Goal: Information Seeking & Learning: Check status

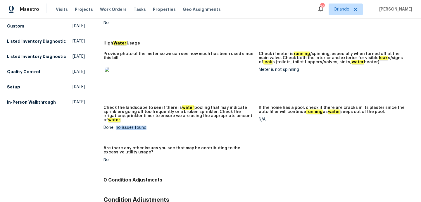
scroll to position [187, 0]
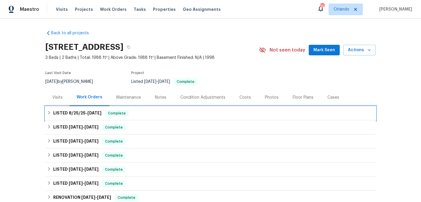
click at [177, 115] on div "LISTED 8/25/25 - 8/29/25 Complete" at bounding box center [210, 113] width 327 height 7
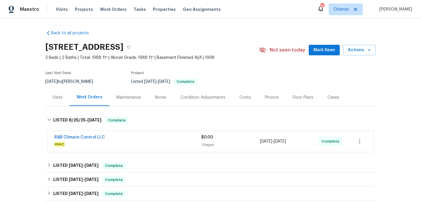
click at [178, 134] on div "R&B Climate Control LLC" at bounding box center [127, 137] width 147 height 7
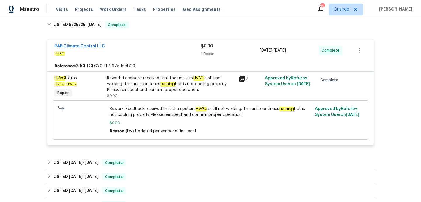
scroll to position [101, 0]
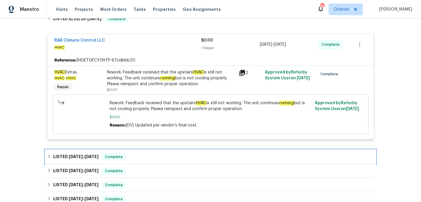
click at [166, 158] on div "LISTED 8/7/25 - 8/8/25 Complete" at bounding box center [210, 156] width 327 height 7
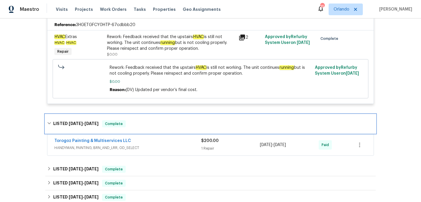
scroll to position [144, 0]
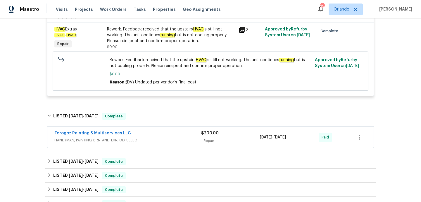
click at [167, 138] on span "HANDYMAN, PAINTING, BRN_AND_LRR, OD_SELECT" at bounding box center [127, 140] width 147 height 6
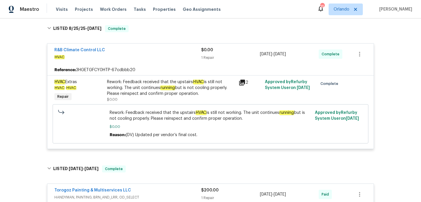
scroll to position [91, 0]
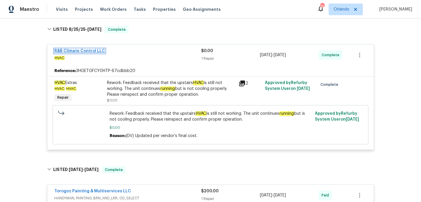
click at [80, 52] on link "R&B Climate Control LLC" at bounding box center [79, 51] width 51 height 4
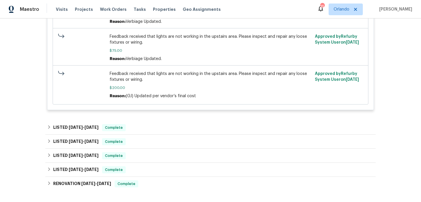
scroll to position [258, 0]
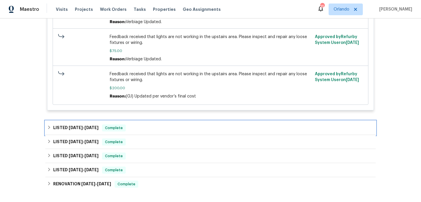
click at [161, 123] on div "LISTED 6/24/25 - 6/28/25 Complete" at bounding box center [210, 128] width 330 height 14
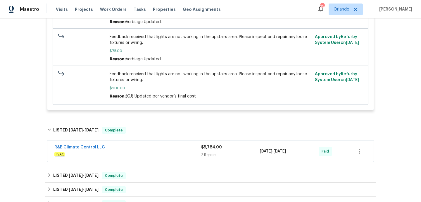
click at [163, 151] on div "R&B Climate Control LLC" at bounding box center [127, 147] width 147 height 7
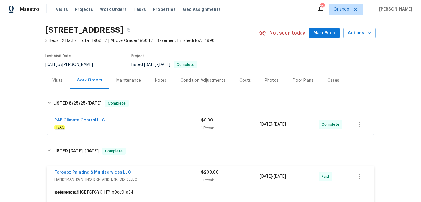
scroll to position [6, 0]
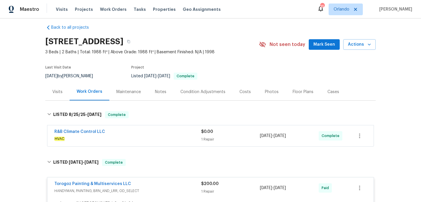
click at [63, 92] on div "Visits" at bounding box center [57, 91] width 24 height 17
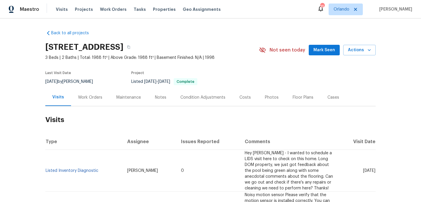
click at [82, 100] on div "Work Orders" at bounding box center [90, 97] width 24 height 6
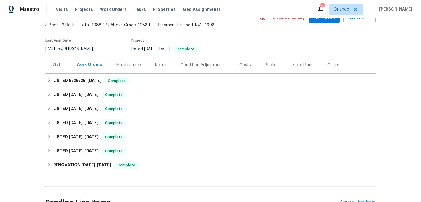
scroll to position [35, 0]
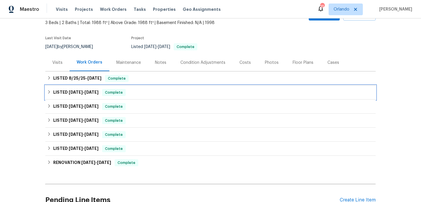
click at [82, 96] on h6 "LISTED 8/7/25 - 8/8/25" at bounding box center [75, 92] width 45 height 7
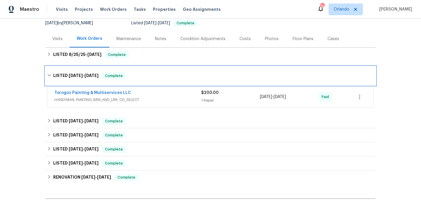
scroll to position [60, 0]
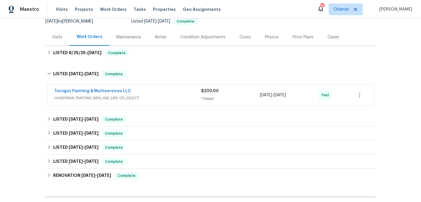
click at [141, 91] on div "Torogoz Painting & Multiservices LLC" at bounding box center [127, 91] width 147 height 7
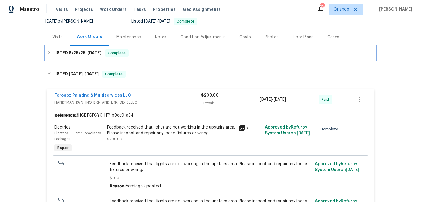
click at [138, 60] on div "LISTED 8/25/25 - 8/29/25 Complete" at bounding box center [210, 53] width 330 height 14
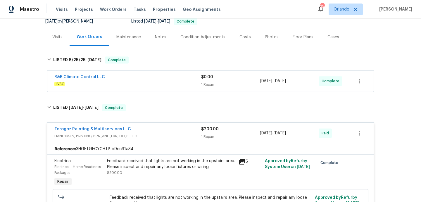
click at [146, 75] on div "R&B Climate Control LLC" at bounding box center [127, 77] width 147 height 7
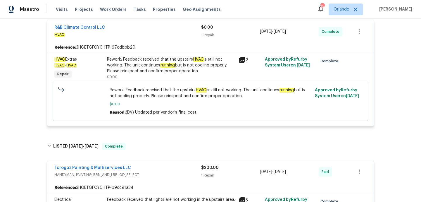
scroll to position [113, 0]
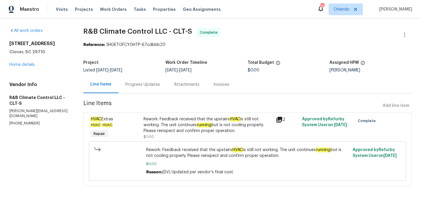
click at [144, 87] on div "Progress Updates" at bounding box center [142, 84] width 49 height 17
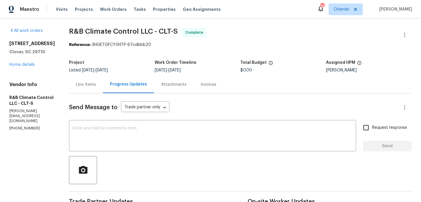
click at [201, 84] on div "Invoices" at bounding box center [209, 85] width 16 height 6
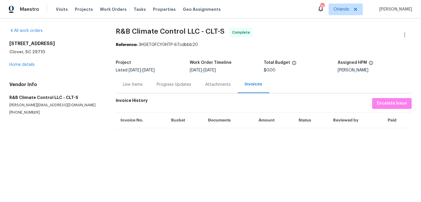
click at [169, 87] on div "Progress Updates" at bounding box center [174, 85] width 34 height 6
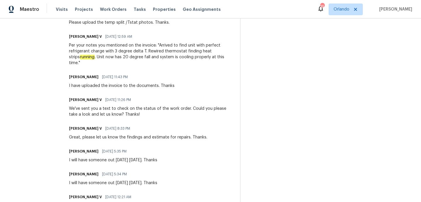
scroll to position [215, 0]
